Goal: Task Accomplishment & Management: Use online tool/utility

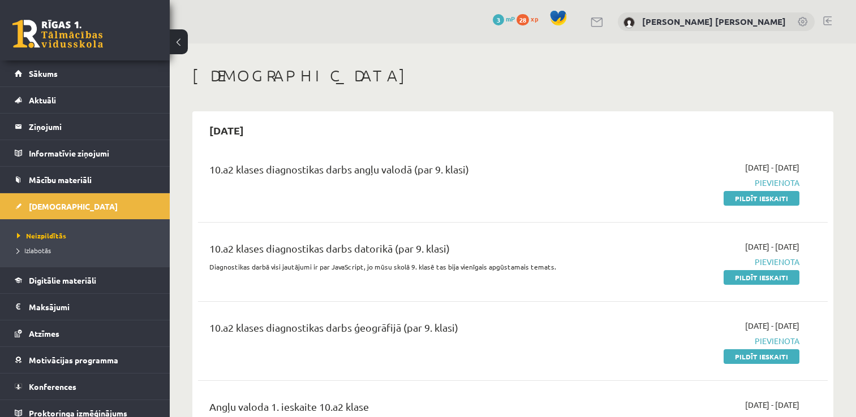
scroll to position [97, 0]
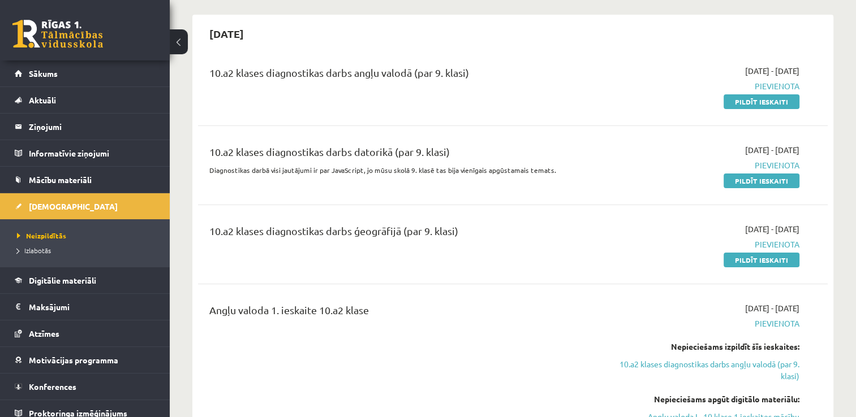
click at [176, 51] on button at bounding box center [179, 41] width 18 height 25
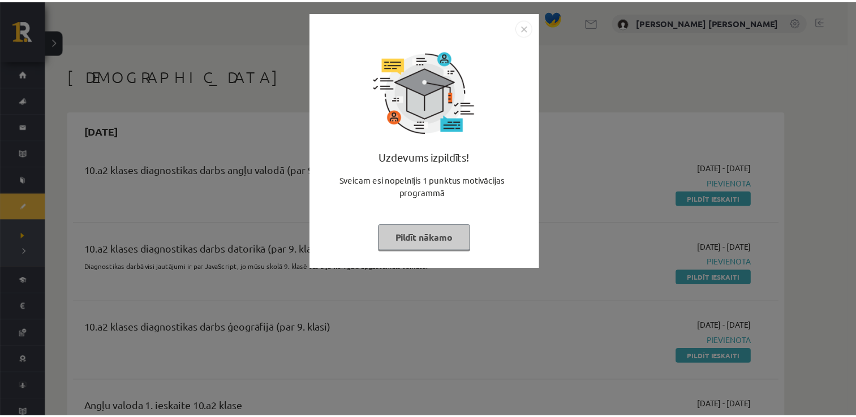
scroll to position [97, 0]
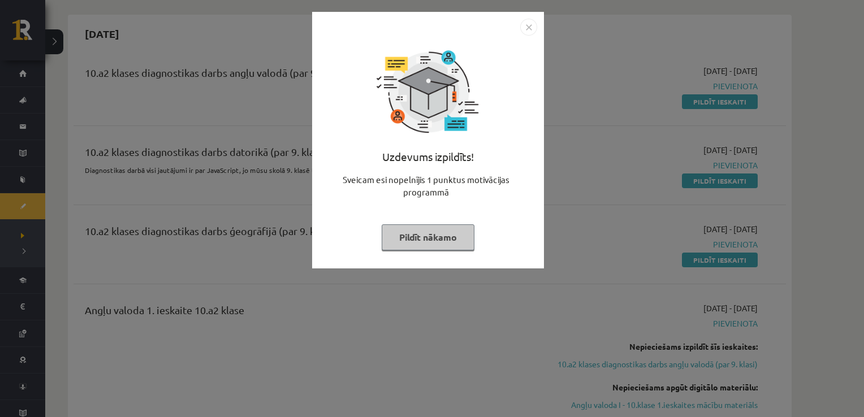
click at [440, 238] on button "Pildīt nākamo" at bounding box center [428, 238] width 93 height 26
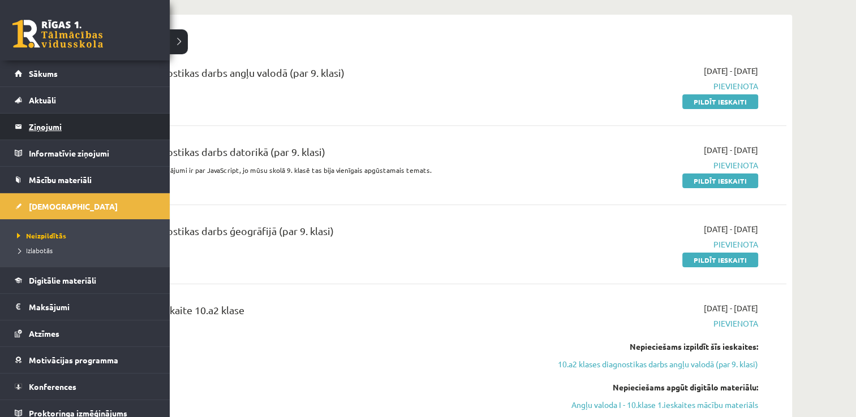
click at [56, 123] on legend "Ziņojumi 0" at bounding box center [92, 127] width 127 height 26
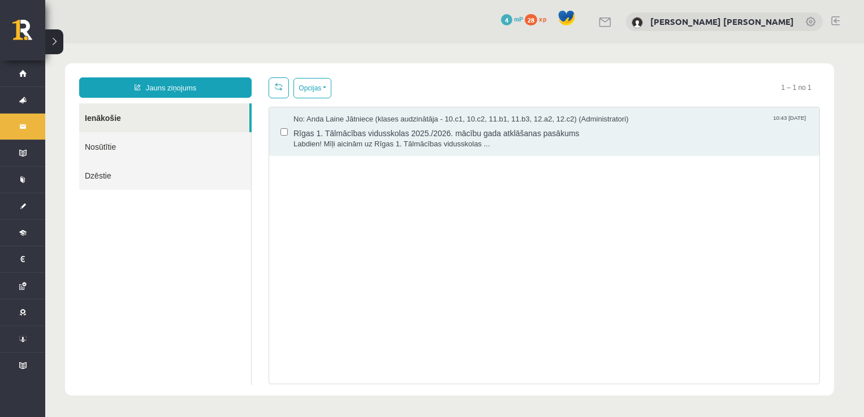
click at [206, 143] on link "Nosūtītie" at bounding box center [165, 146] width 172 height 29
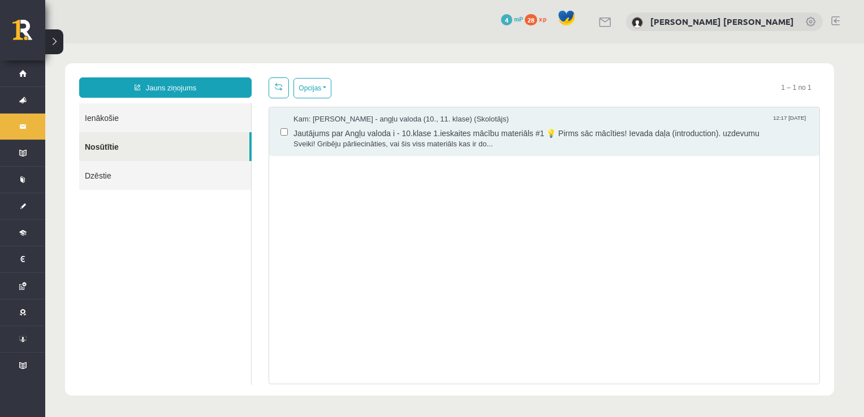
click at [160, 115] on link "Ienākošie" at bounding box center [165, 118] width 172 height 29
